Goal: Browse casually

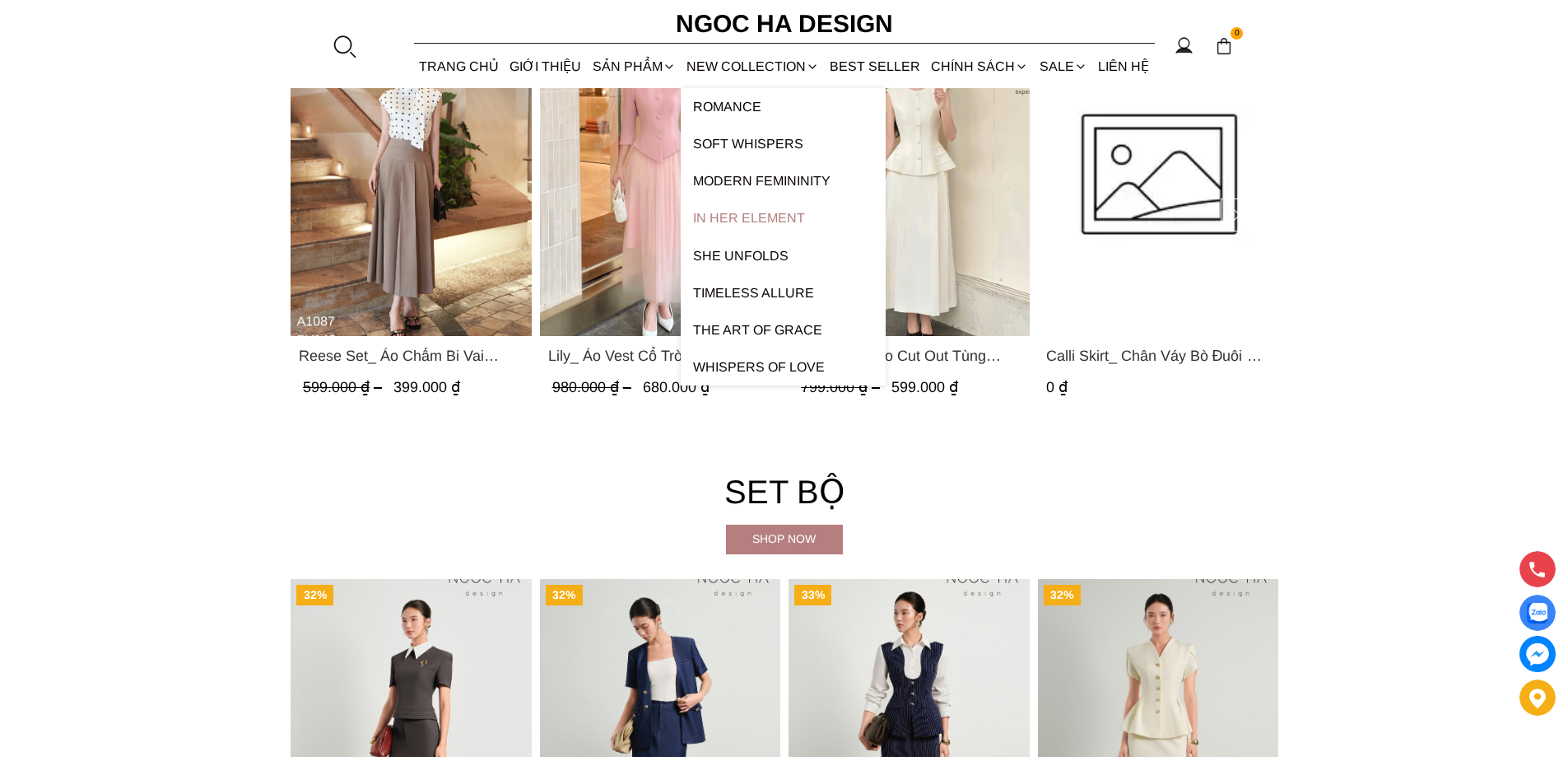
scroll to position [3294, 0]
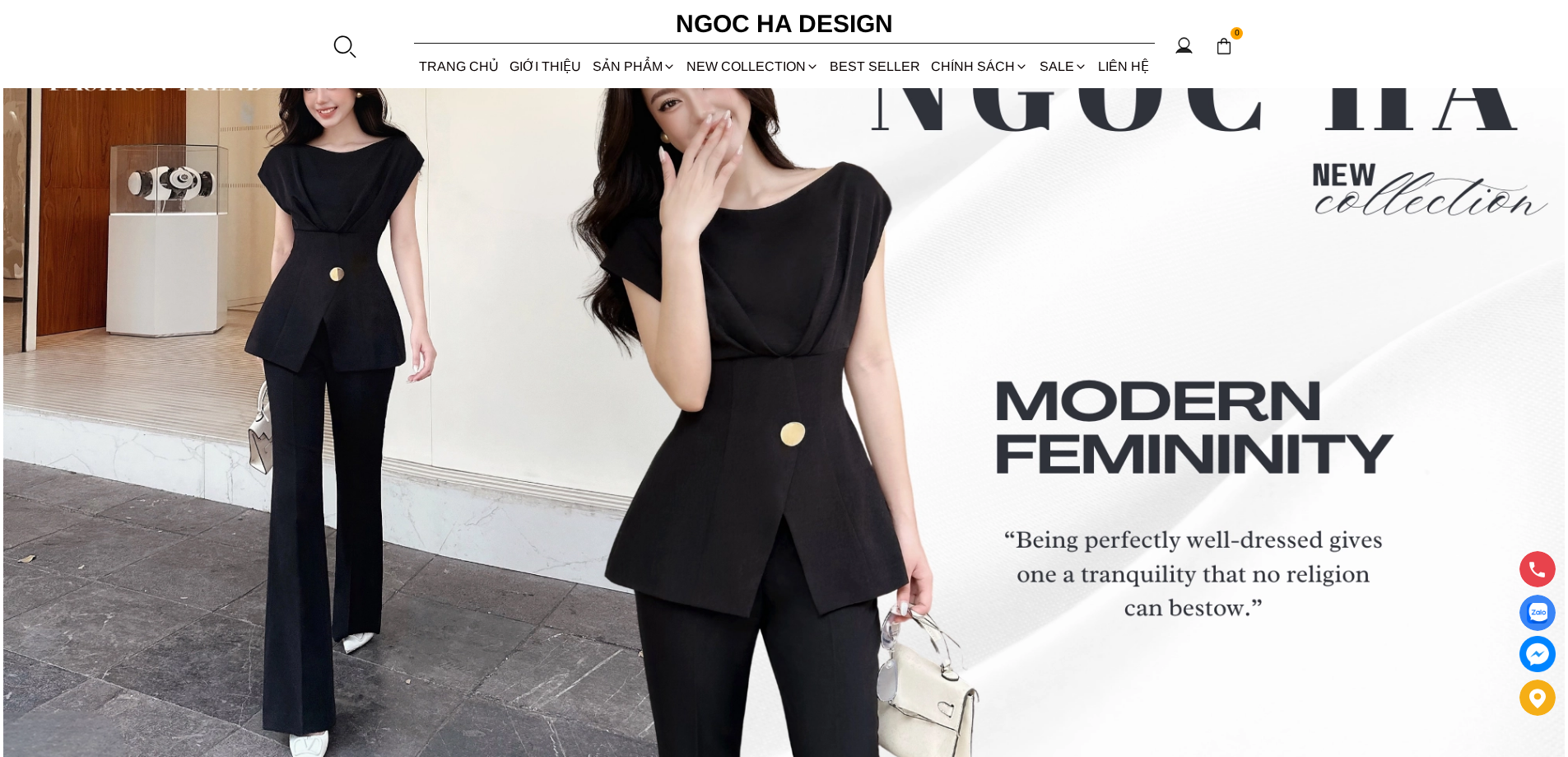
scroll to position [6959, 0]
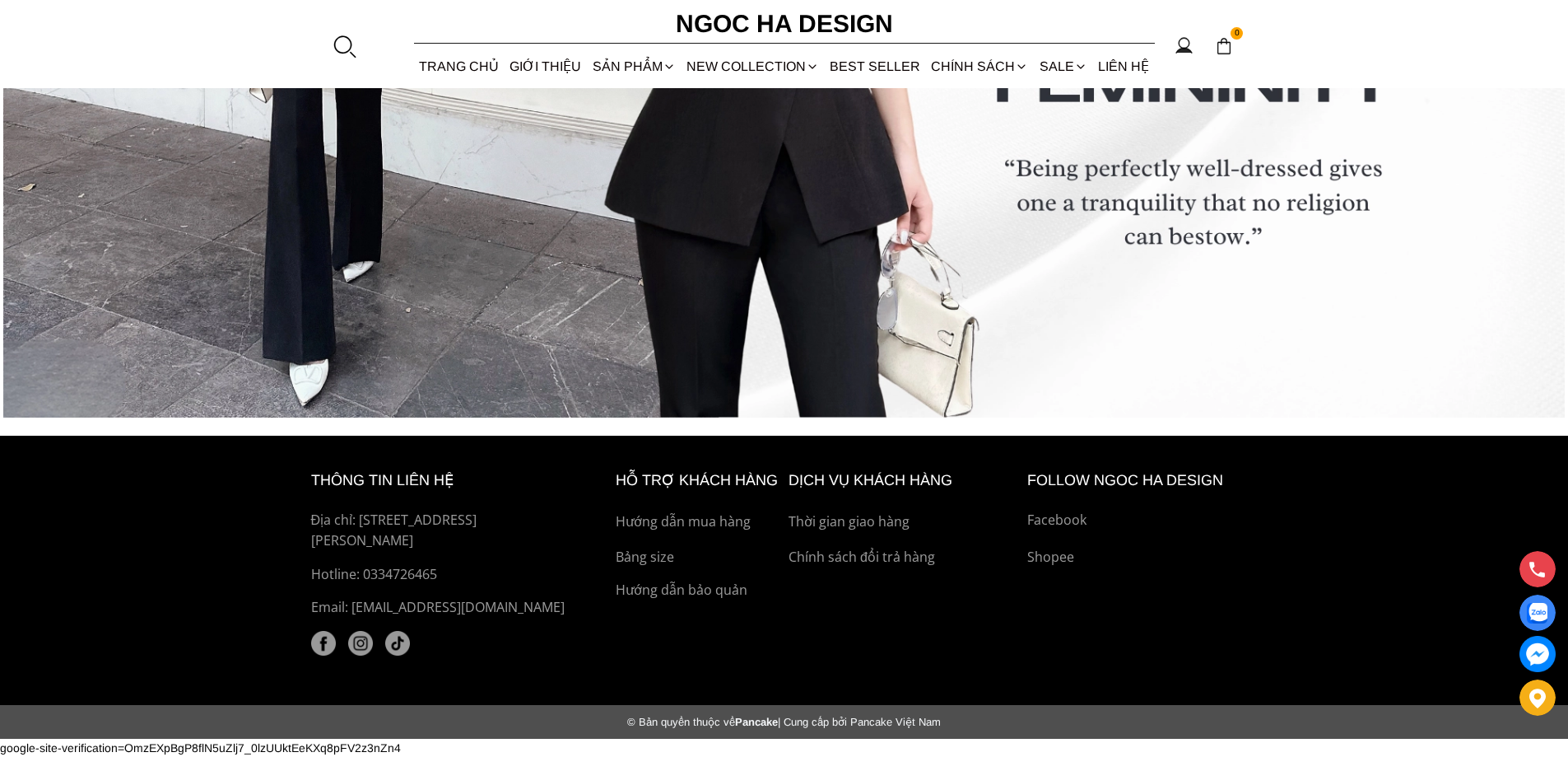
click at [322, 640] on img at bounding box center [323, 643] width 25 height 25
